Goal: Find specific page/section: Find specific page/section

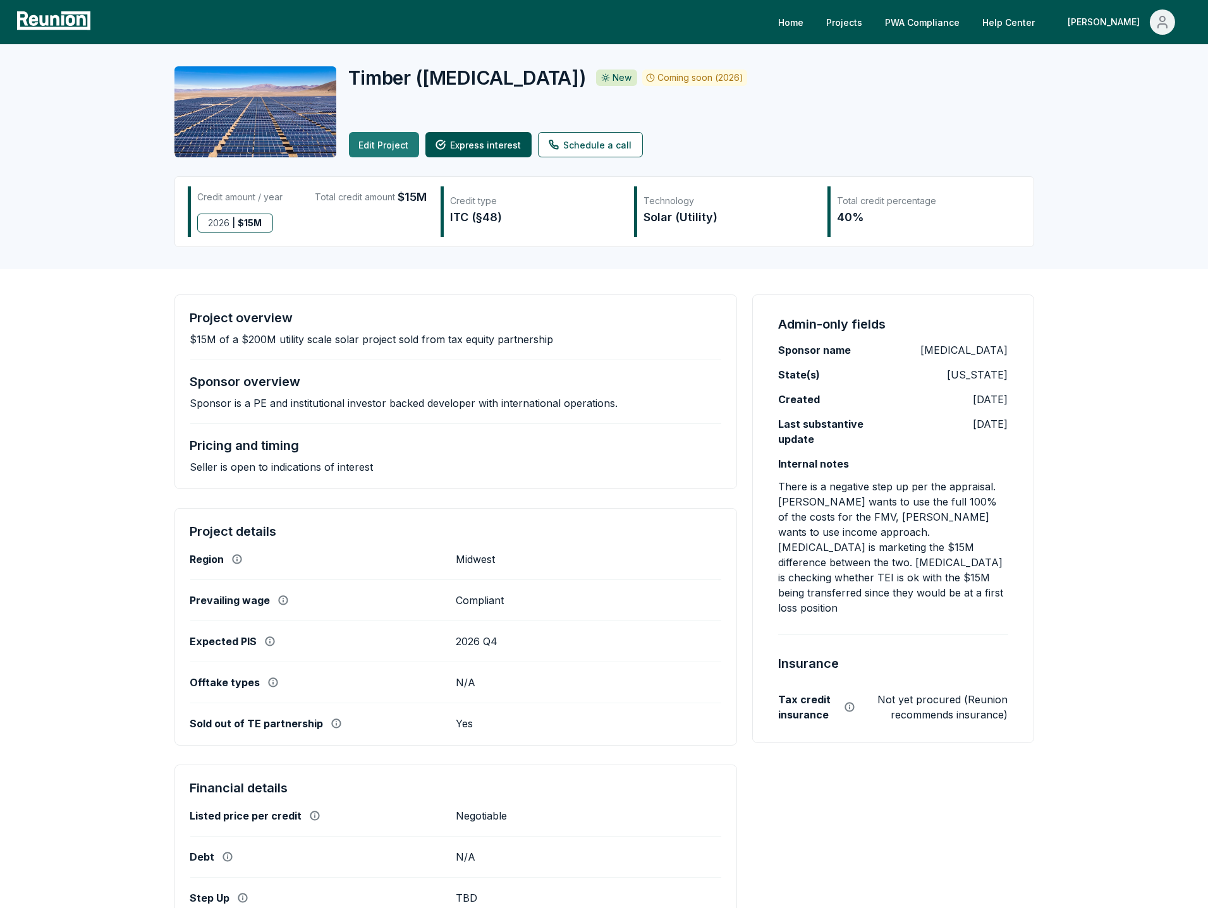
click at [382, 145] on link "Edit Project" at bounding box center [384, 144] width 70 height 25
click at [1163, 24] on icon "Main" at bounding box center [1162, 26] width 9 height 4
click at [1122, 58] on div "Admin Portal" at bounding box center [1135, 67] width 121 height 35
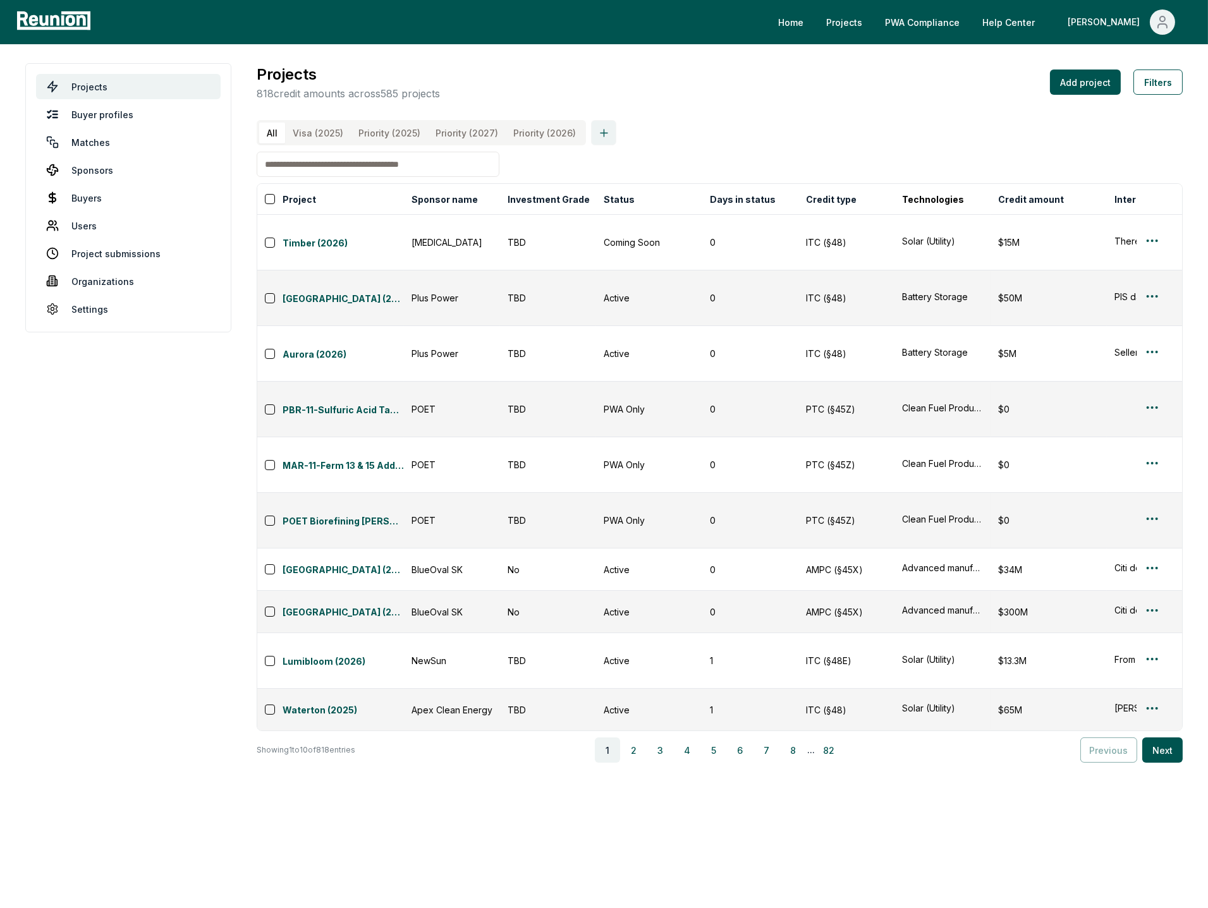
click at [599, 134] on icon at bounding box center [604, 133] width 12 height 12
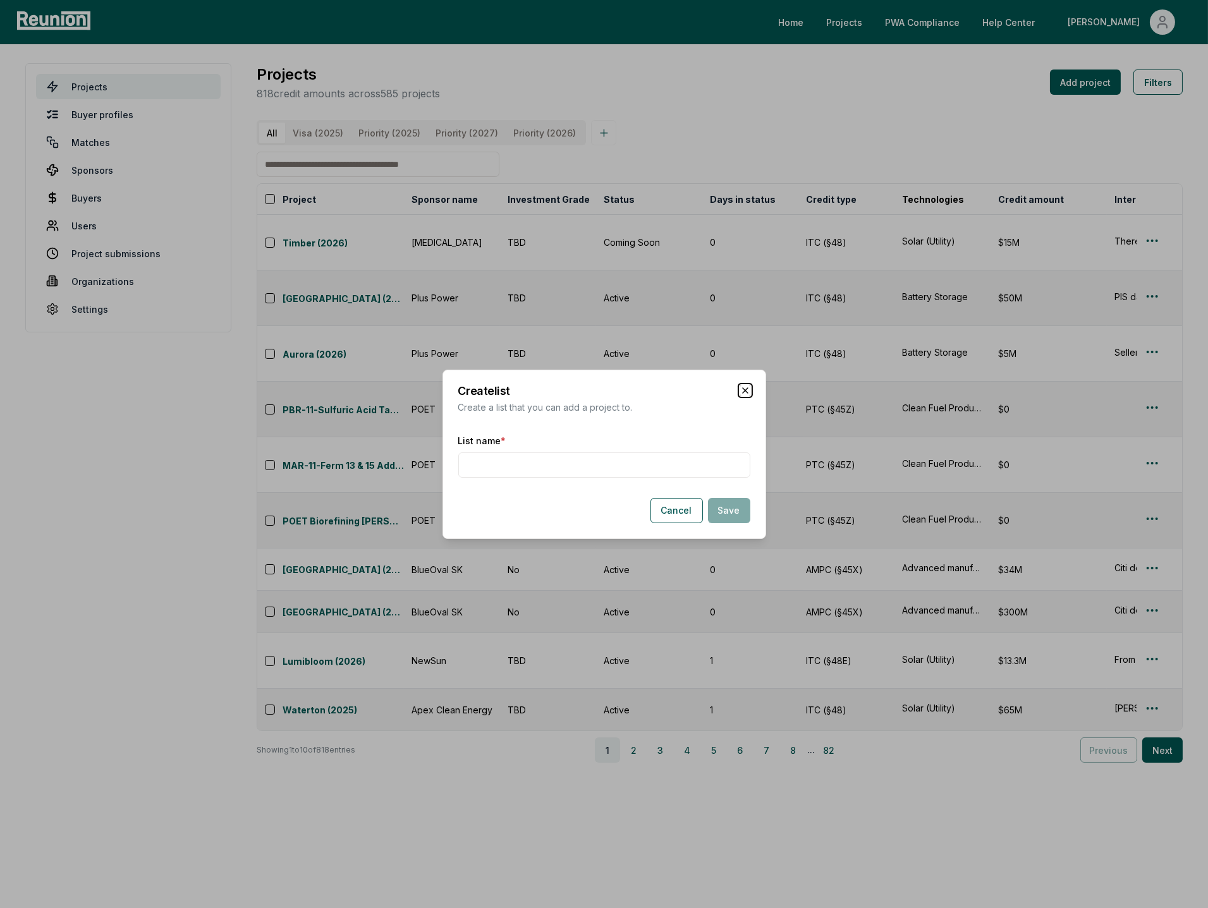
click at [746, 393] on icon "button" at bounding box center [745, 391] width 10 height 10
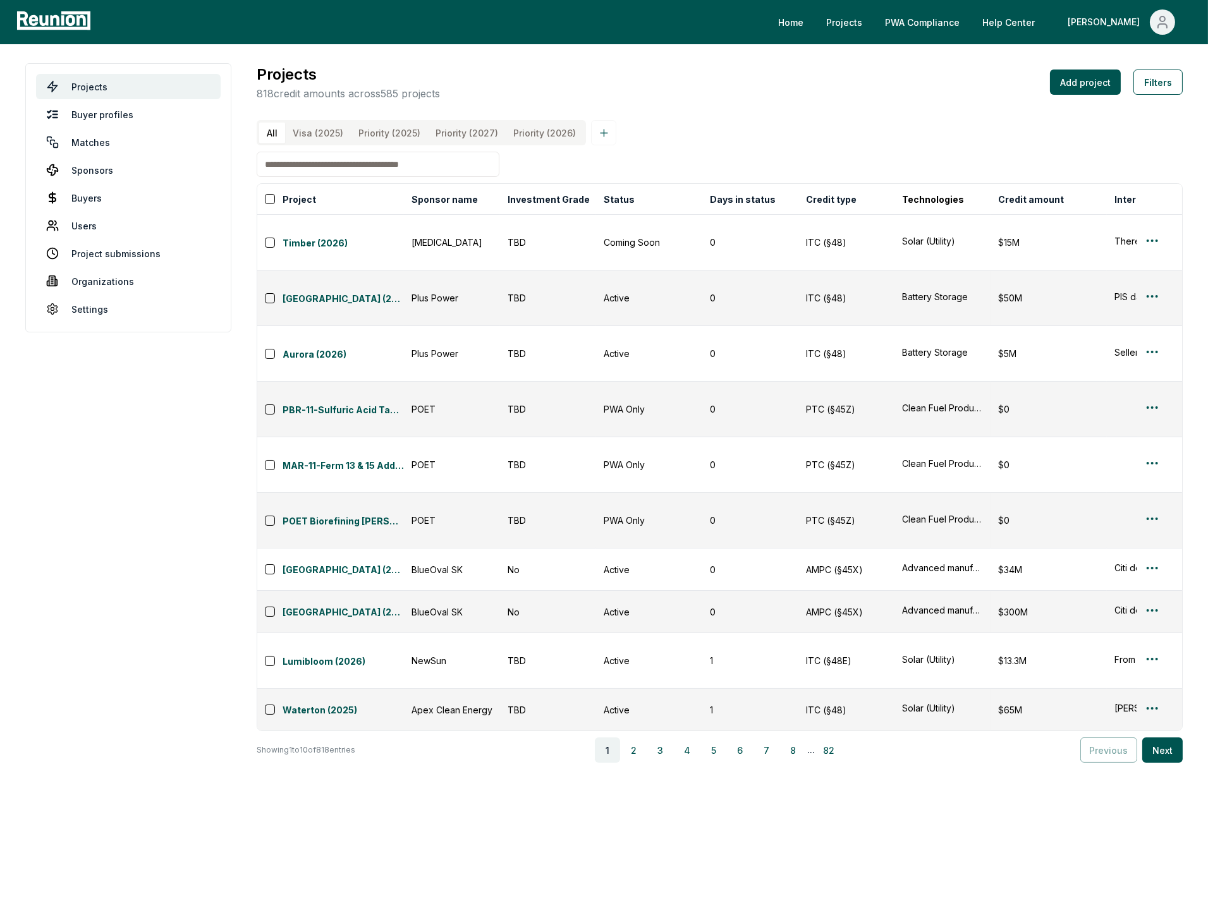
click at [752, 149] on div "All Visa (2025) Priority (2025) Priority (2027) Priority (2026) Project Sponsor…" at bounding box center [720, 441] width 926 height 643
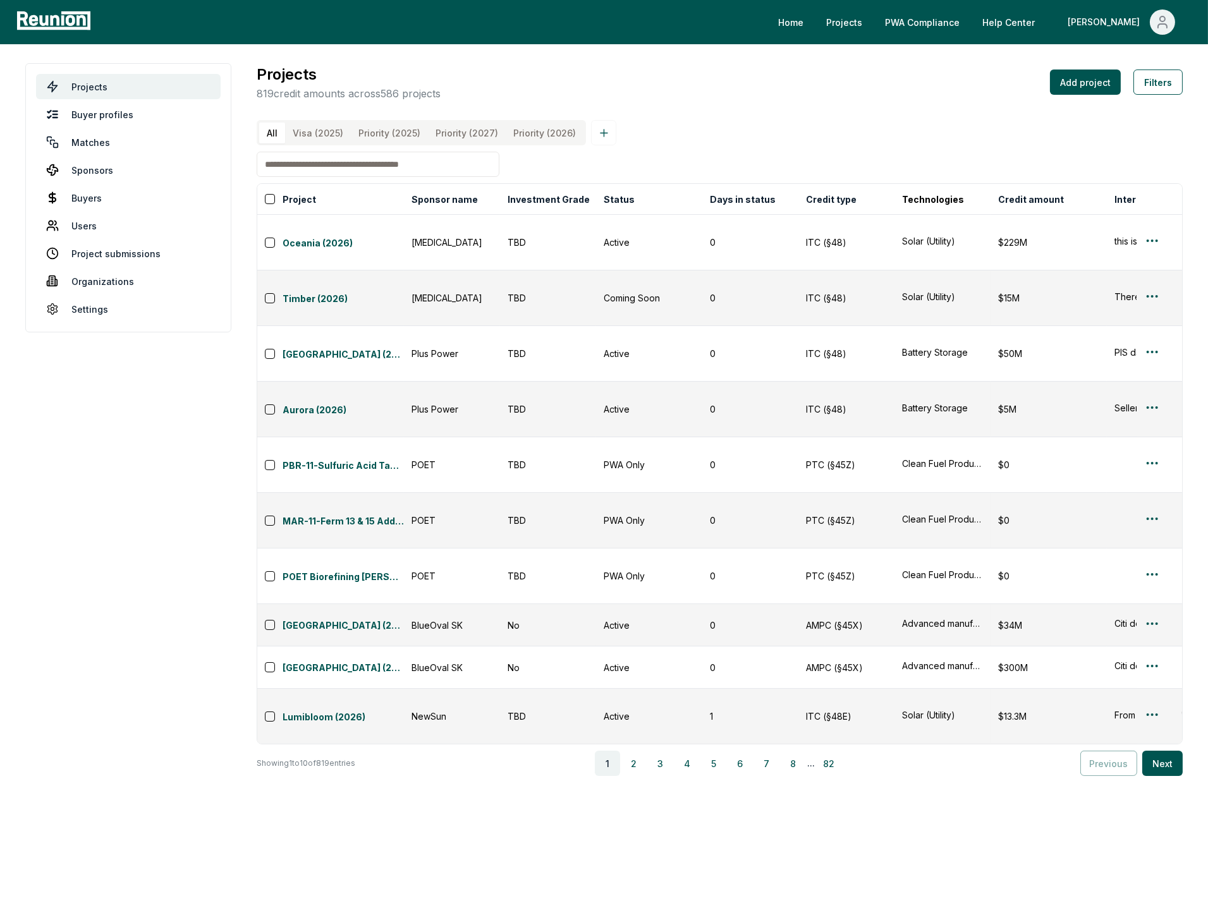
click at [846, 113] on div "Projects 819 credit amounts across 586 projects Add project Filters All Visa (2…" at bounding box center [720, 419] width 926 height 713
click at [836, 654] on body "Please visit us on your desktop We're working on making our marketplace mobile-…" at bounding box center [604, 454] width 1208 height 908
click at [920, 135] on div "All Visa (2025) Priority (2025) Priority (2027) Priority (2026)" at bounding box center [720, 132] width 926 height 25
click at [920, 134] on div "All Visa (2025) Priority (2025) Priority (2027) Priority (2026)" at bounding box center [720, 132] width 926 height 25
